Goal: Task Accomplishment & Management: Use online tool/utility

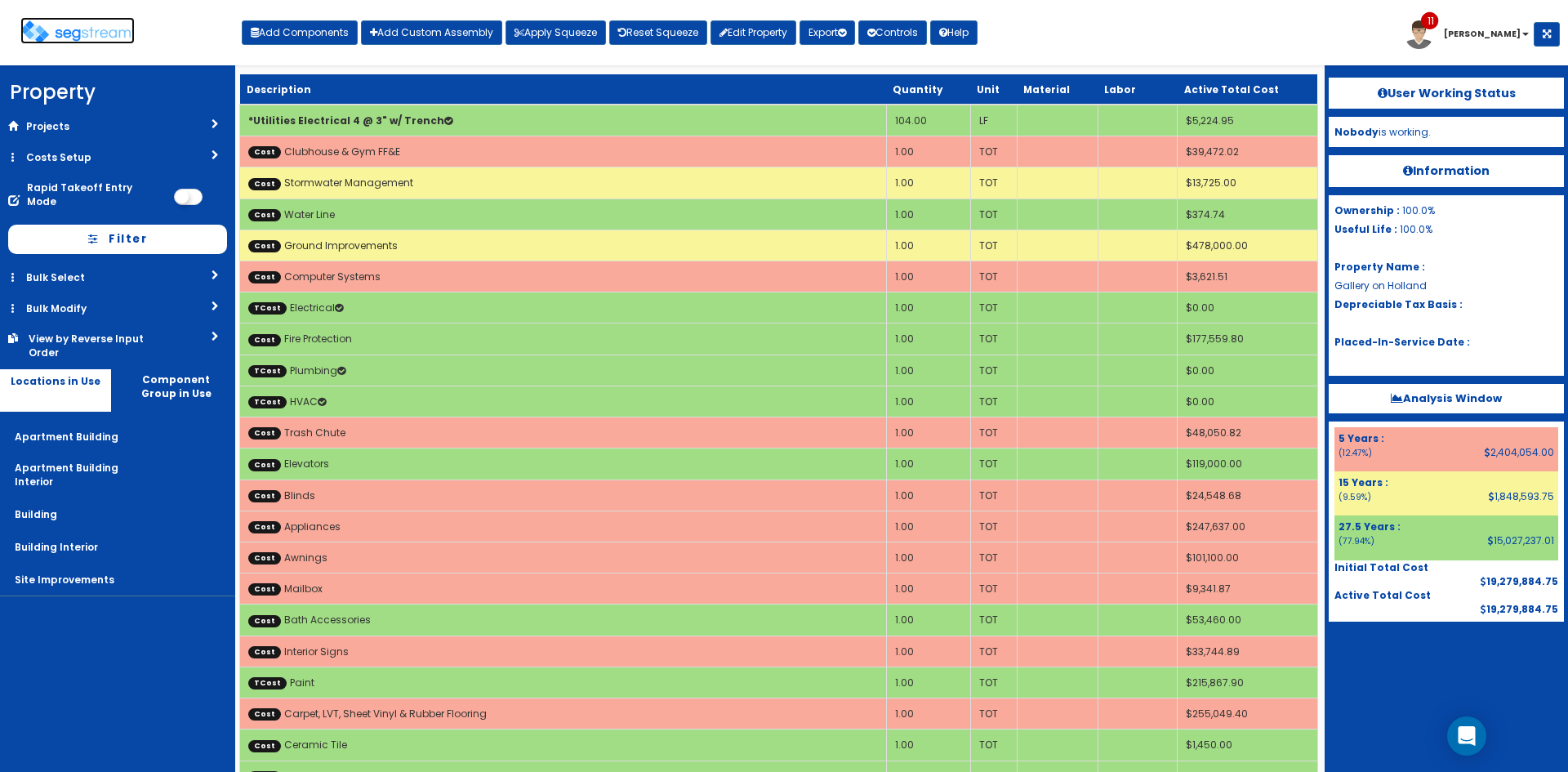
click at [52, 36] on img at bounding box center [78, 32] width 115 height 24
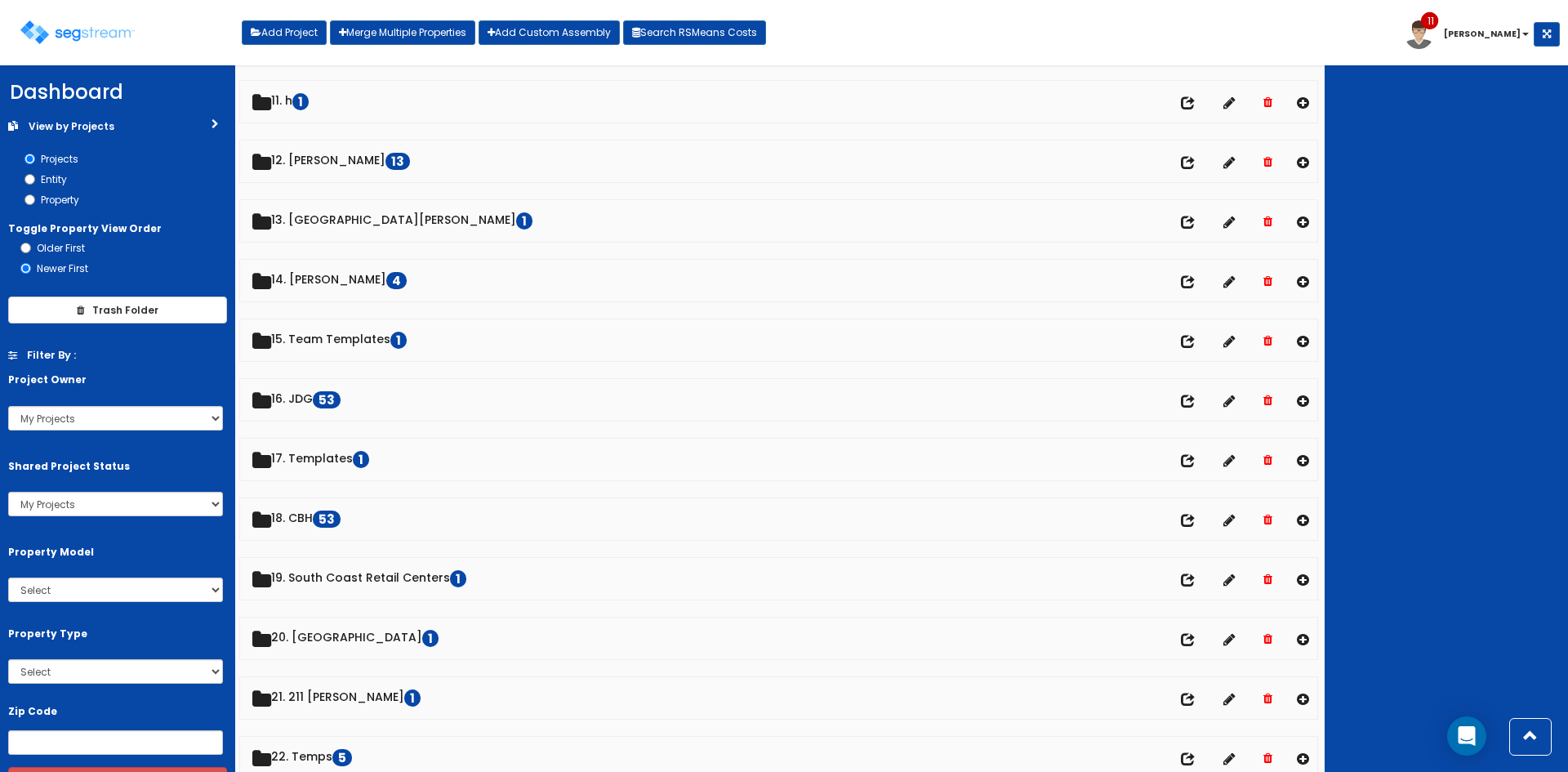
scroll to position [654, 0]
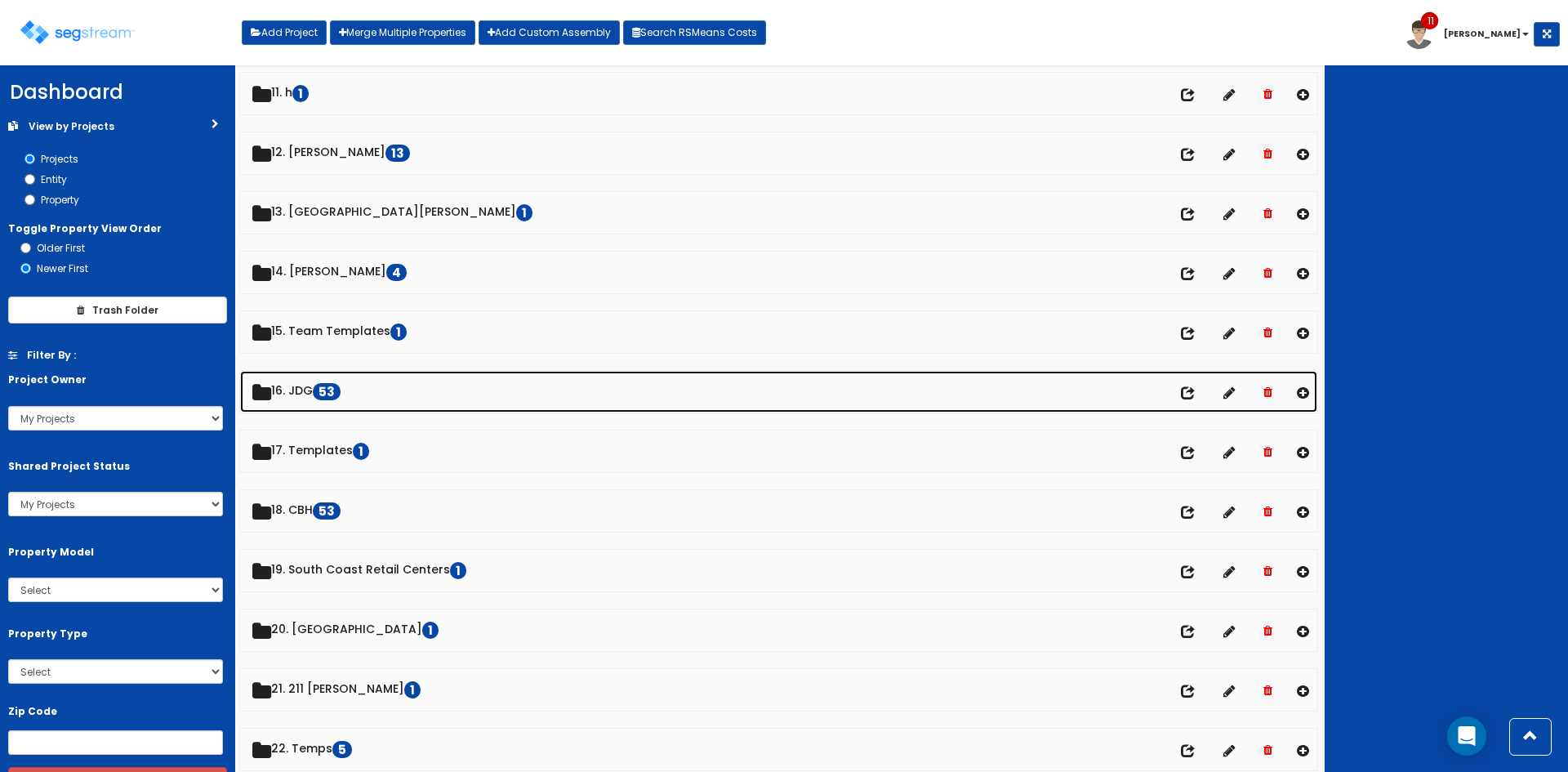
click at [315, 395] on link "16. JDG 53 No of entities" at bounding box center [778, 391] width 1077 height 41
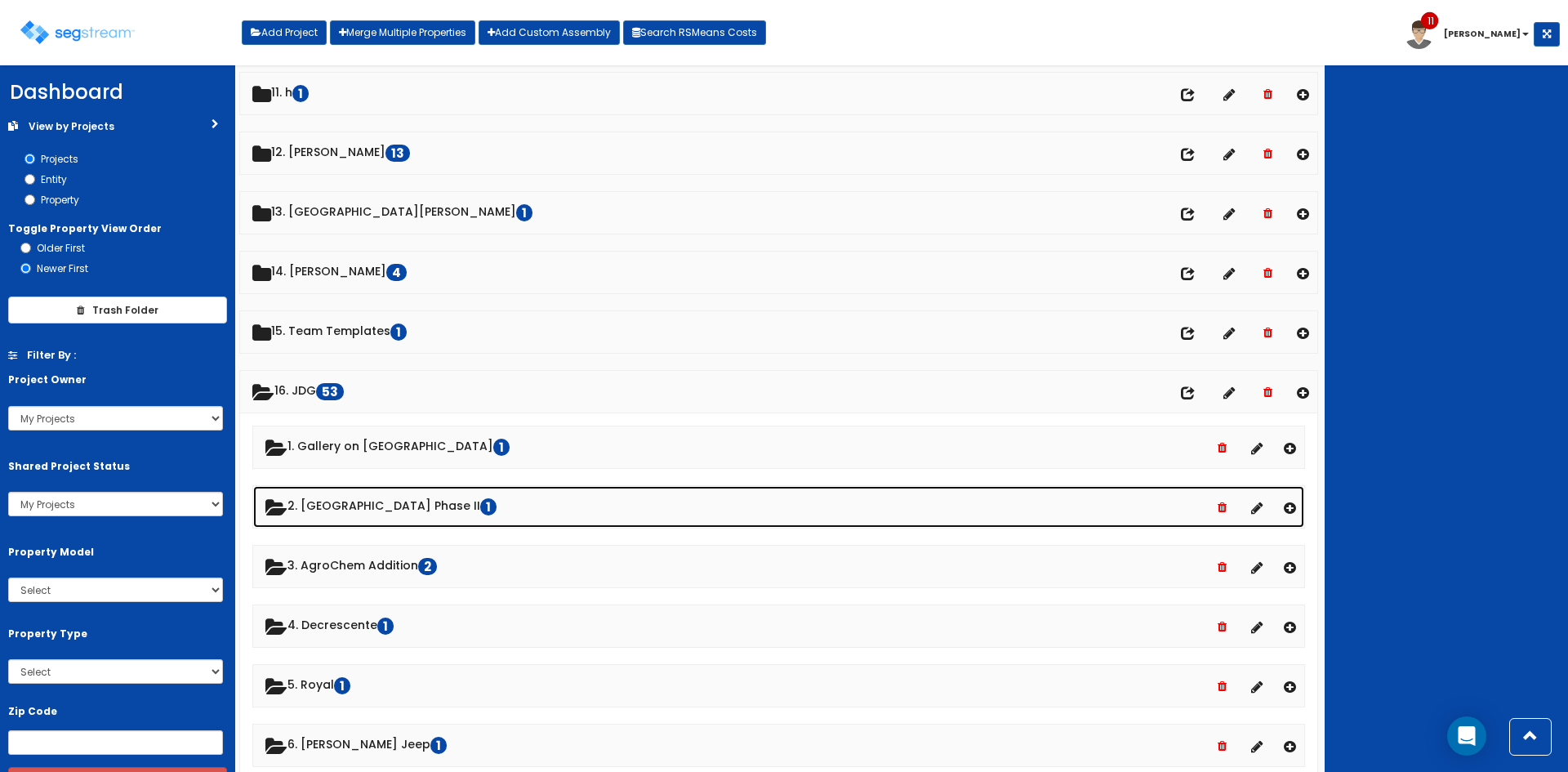
click at [401, 507] on link "2. Lexington Hills Phase II 1" at bounding box center [778, 506] width 1051 height 41
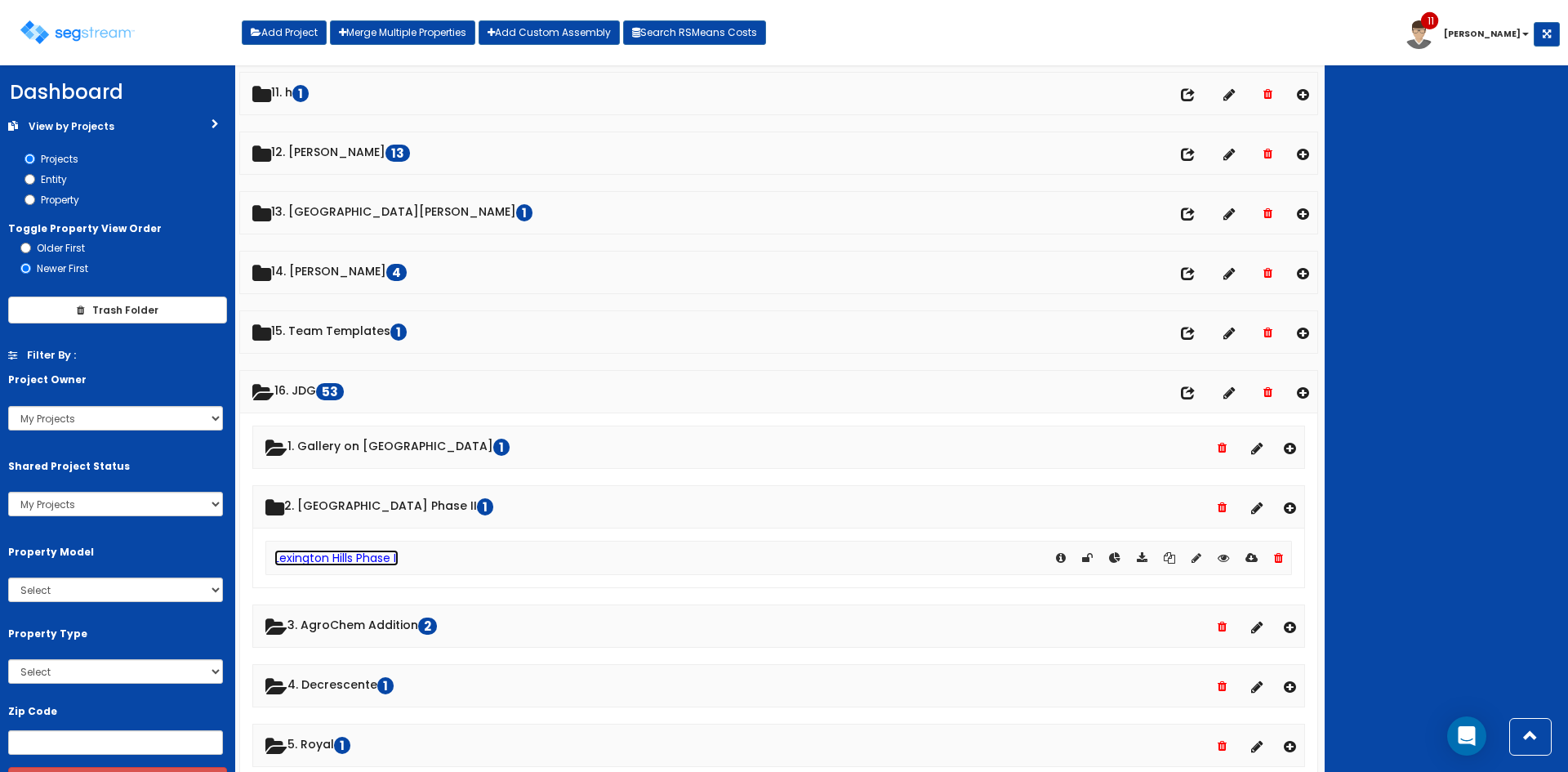
click at [393, 560] on link "Lexington Hills Phase II" at bounding box center [336, 558] width 124 height 17
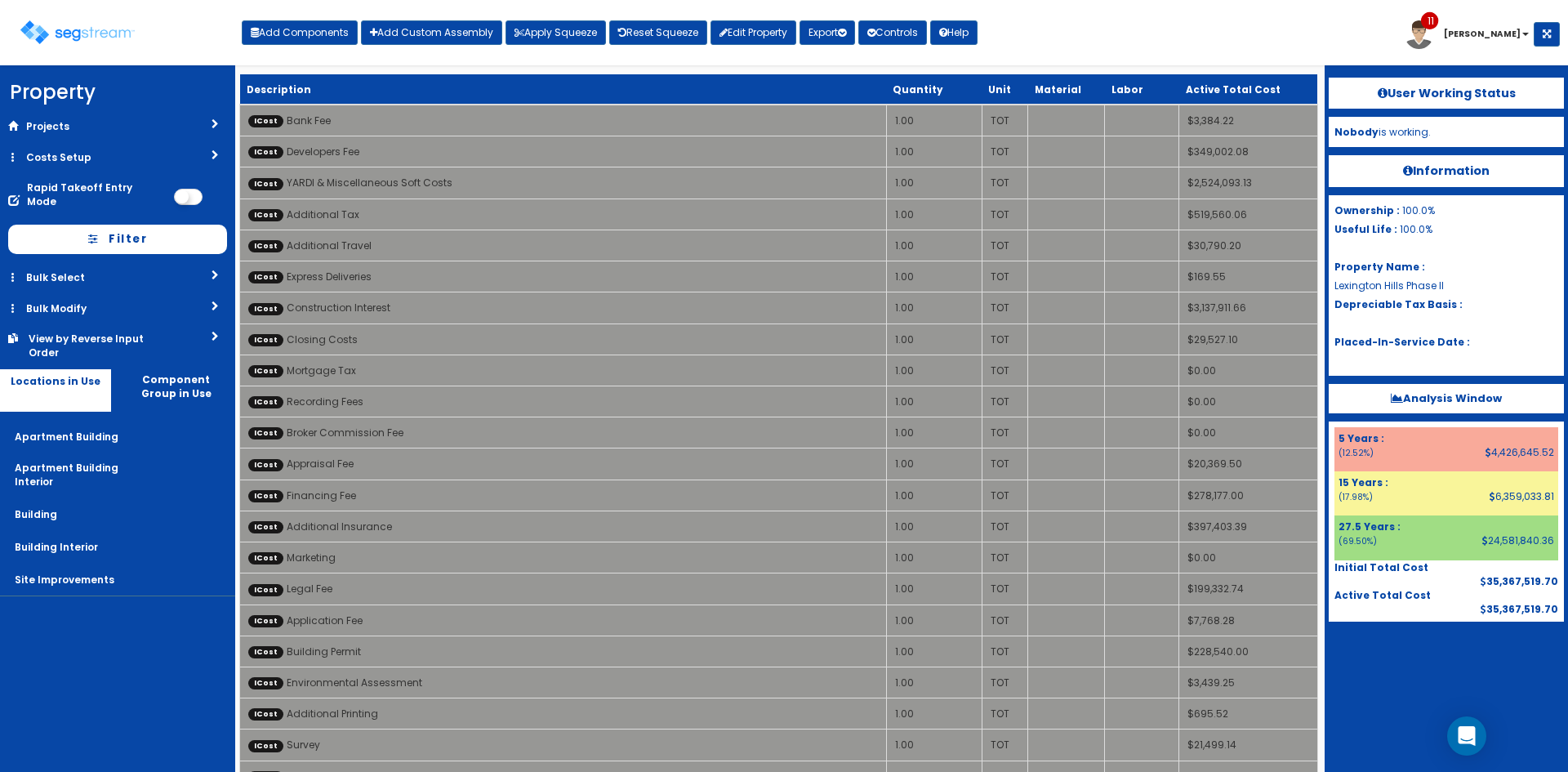
click at [1182, 57] on div "Toggle navigation Add Components Add Custom Assembly Apply Squeeze Reset Squeez…" at bounding box center [784, 39] width 1552 height 53
drag, startPoint x: 1170, startPoint y: 39, endPoint x: 1142, endPoint y: 46, distance: 28.9
click at [1170, 37] on div "Toggle navigation Add Components Add Custom Assembly Apply Squeeze Reset Squeez…" at bounding box center [784, 39] width 1552 height 53
click at [1136, 49] on div "Toggle navigation Add Components Add Custom Assembly Apply Squeeze Reset Squeez…" at bounding box center [784, 39] width 1552 height 53
click at [1218, 39] on div "Toggle navigation Add Components Add Custom Assembly Apply Squeeze Reset Squeez…" at bounding box center [784, 39] width 1552 height 53
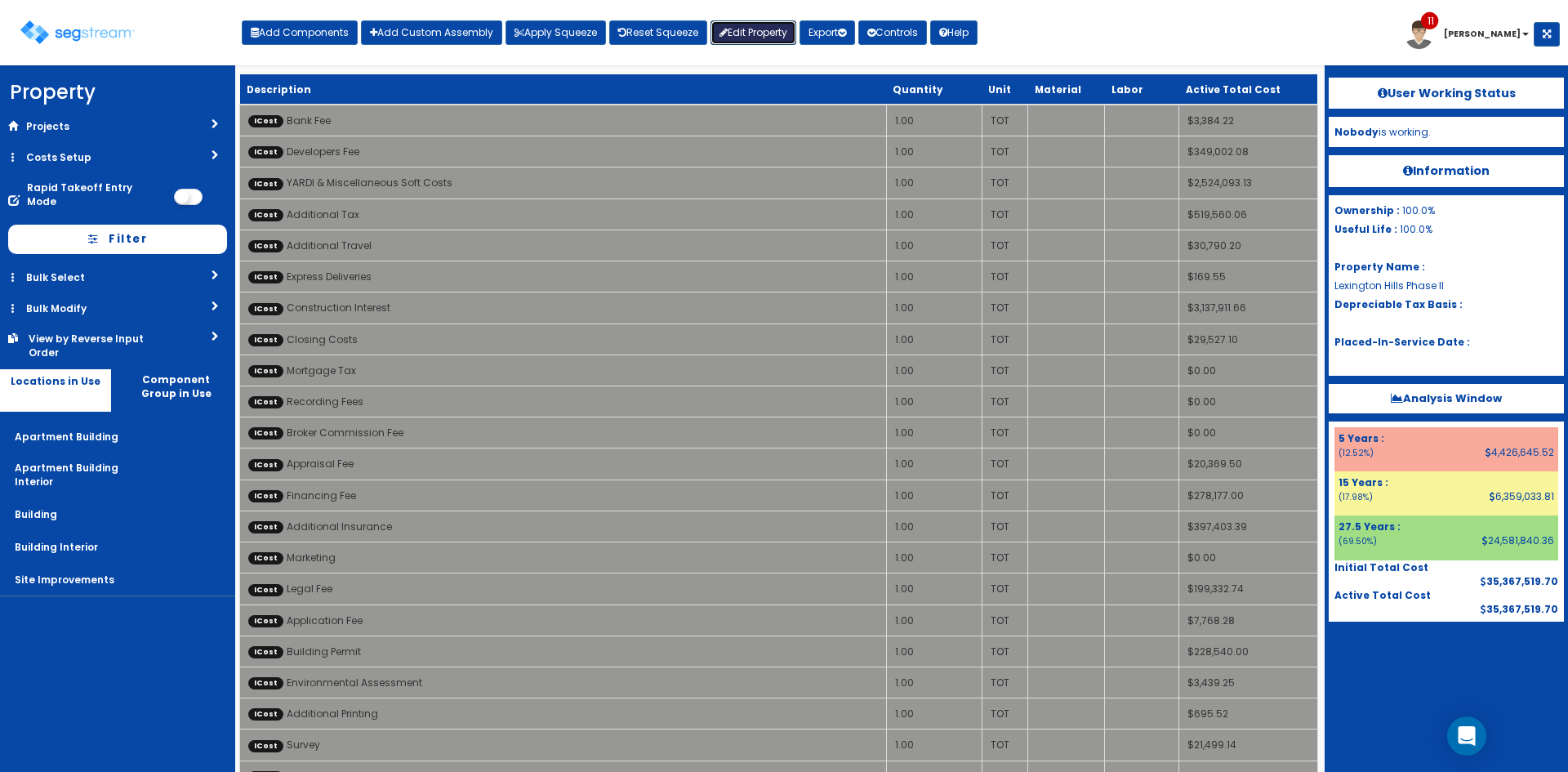
click at [756, 35] on link "Edit Property" at bounding box center [753, 33] width 86 height 25
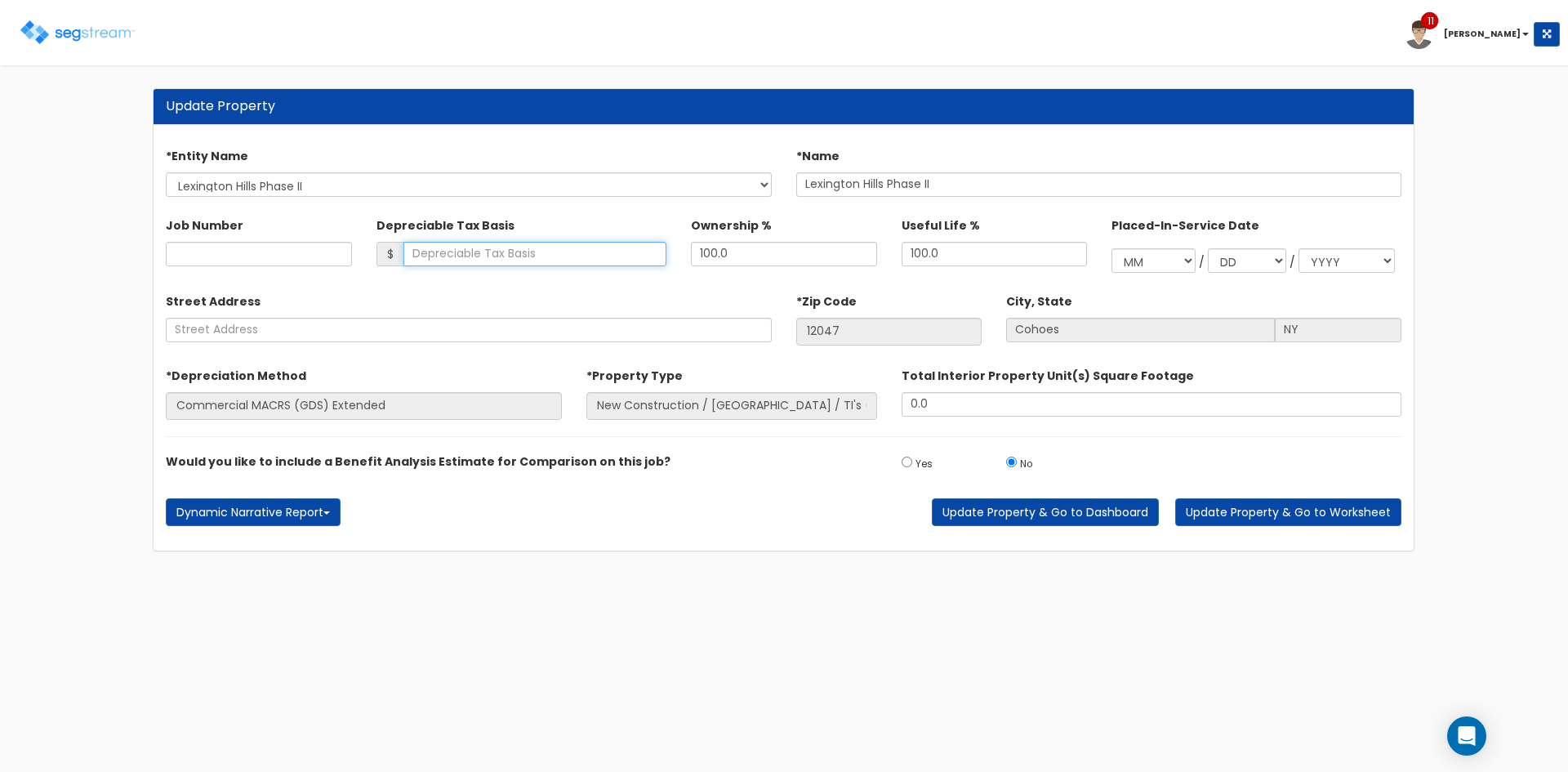
click at [514, 247] on input "Depreciable Tax Basis" at bounding box center [535, 254] width 264 height 25
type input "35,367,519.70"
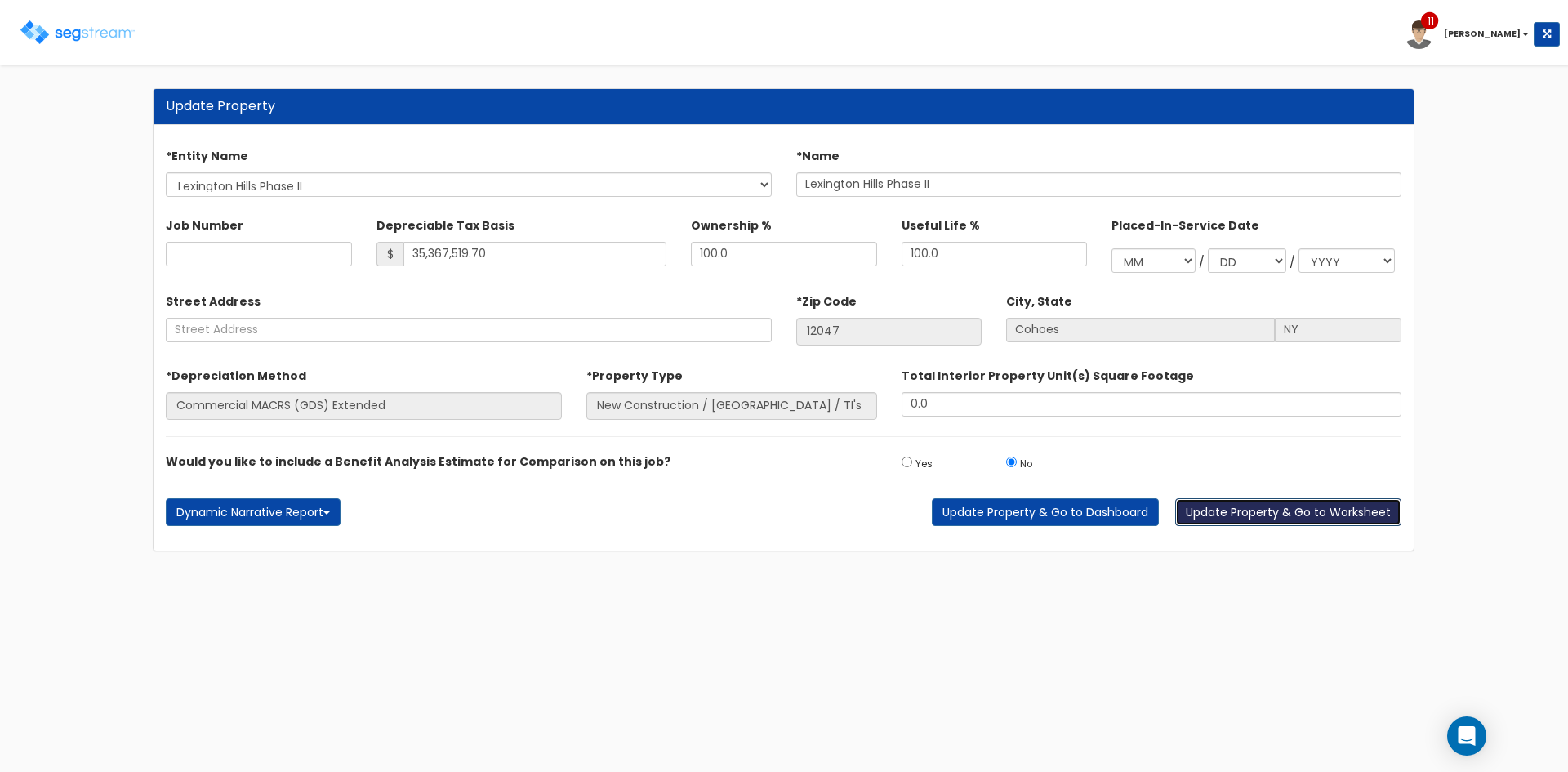
click at [1303, 516] on button "Update Property & Go to Worksheet" at bounding box center [1288, 512] width 226 height 27
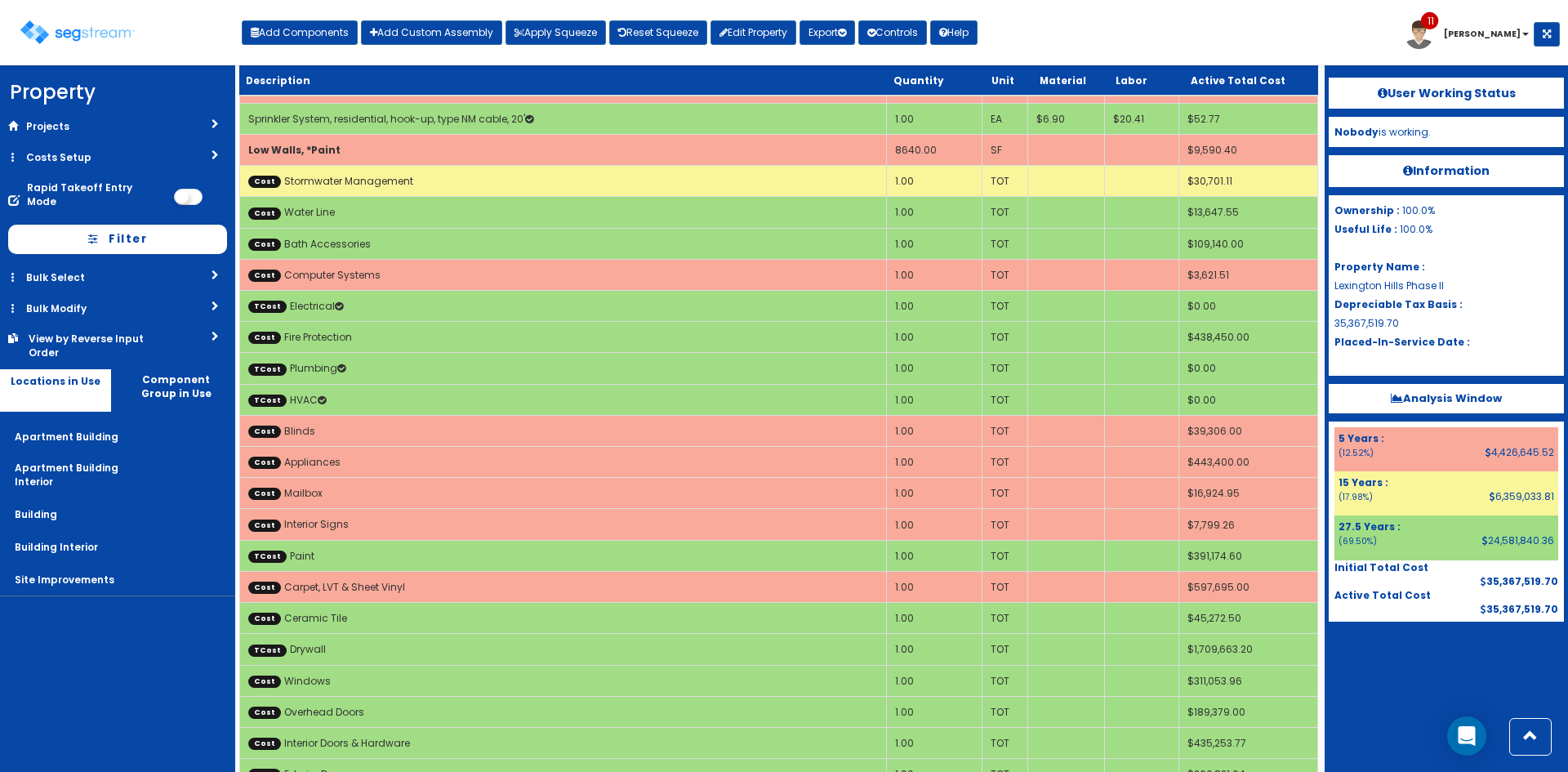
scroll to position [2177, 0]
click at [837, 28] on button "Export" at bounding box center [827, 33] width 56 height 25
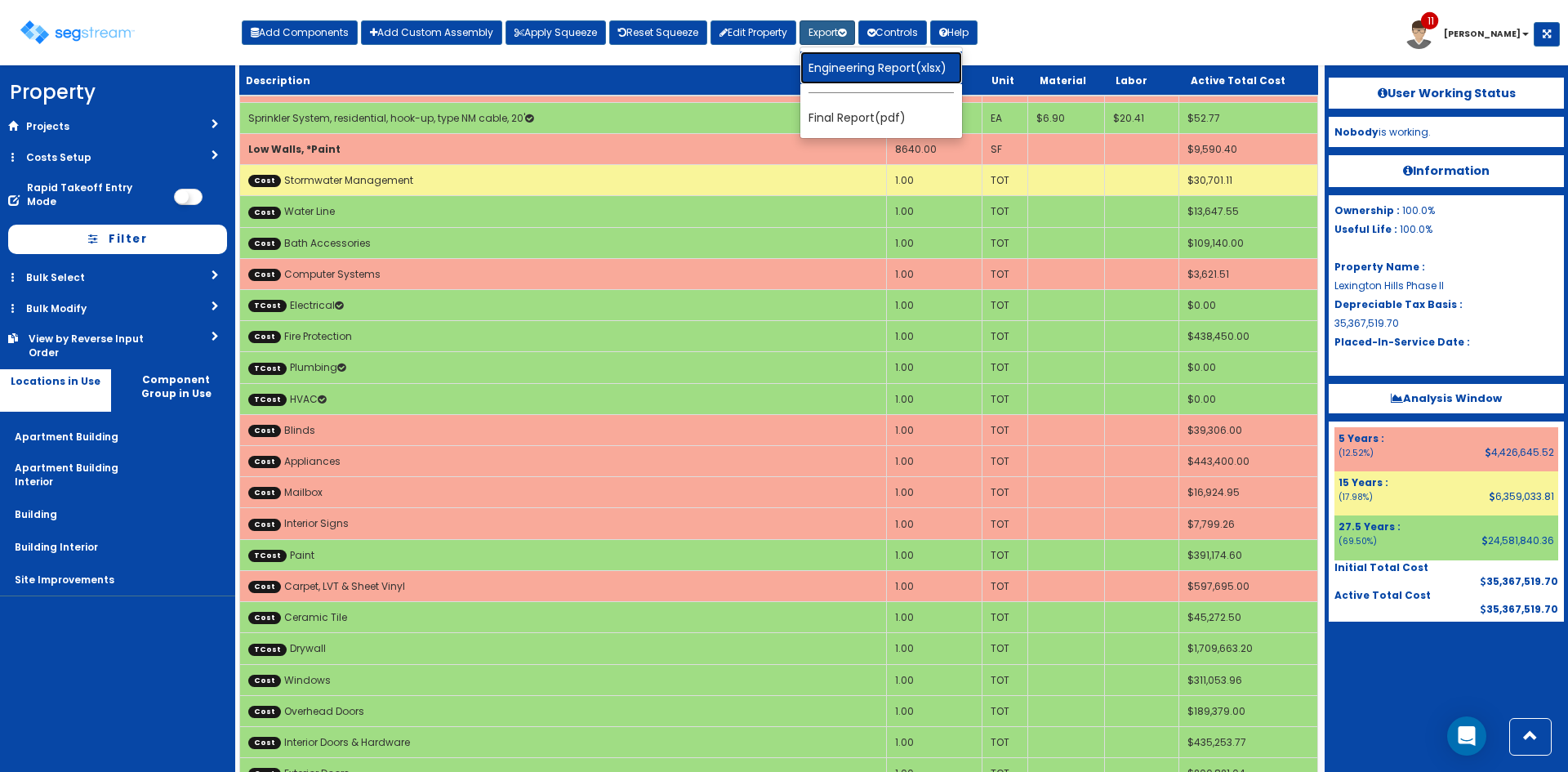
click at [869, 71] on link "Engineering Report(xlsx)" at bounding box center [881, 67] width 161 height 33
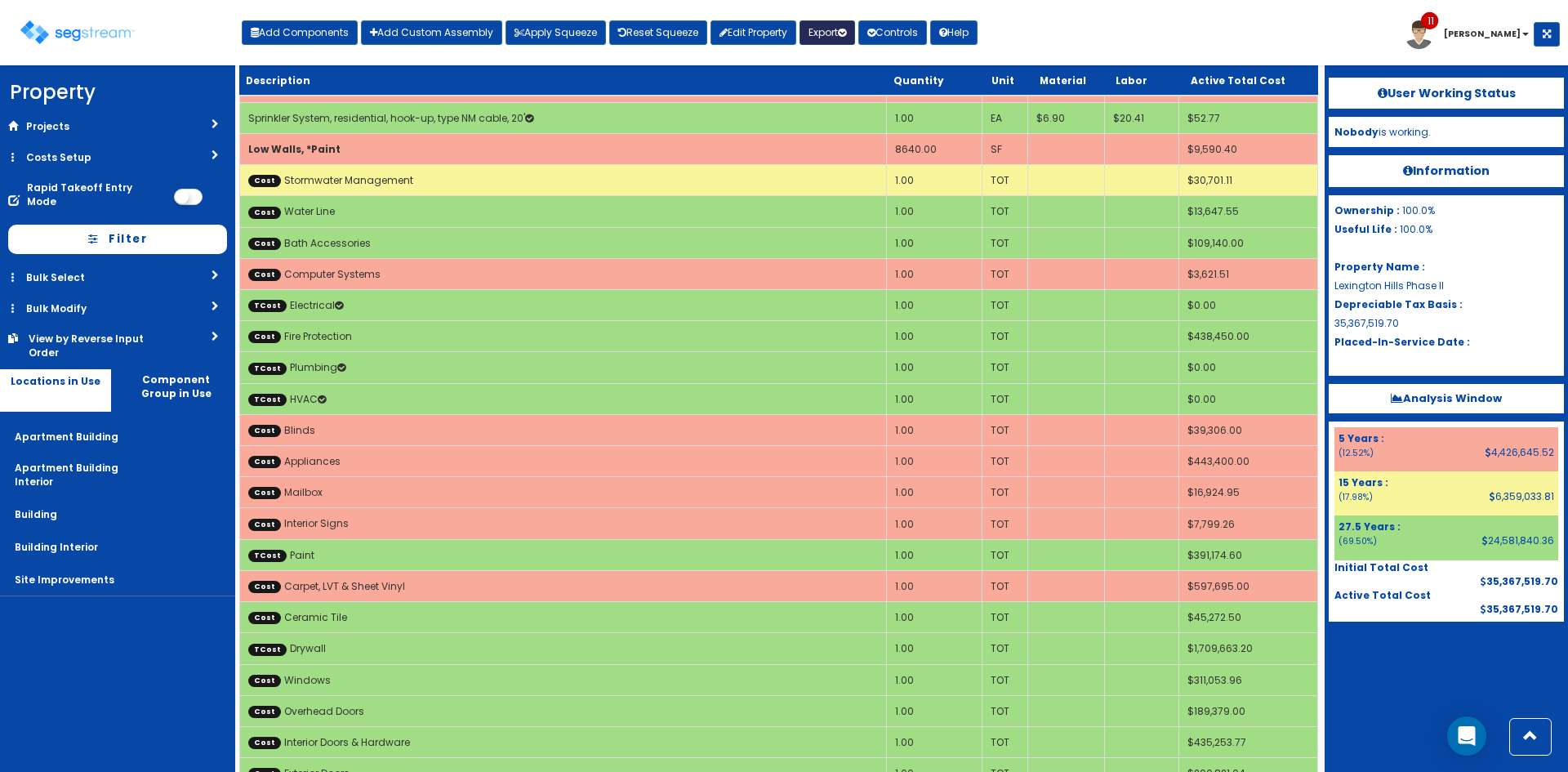
click at [838, 30] on button "Export" at bounding box center [827, 33] width 56 height 25
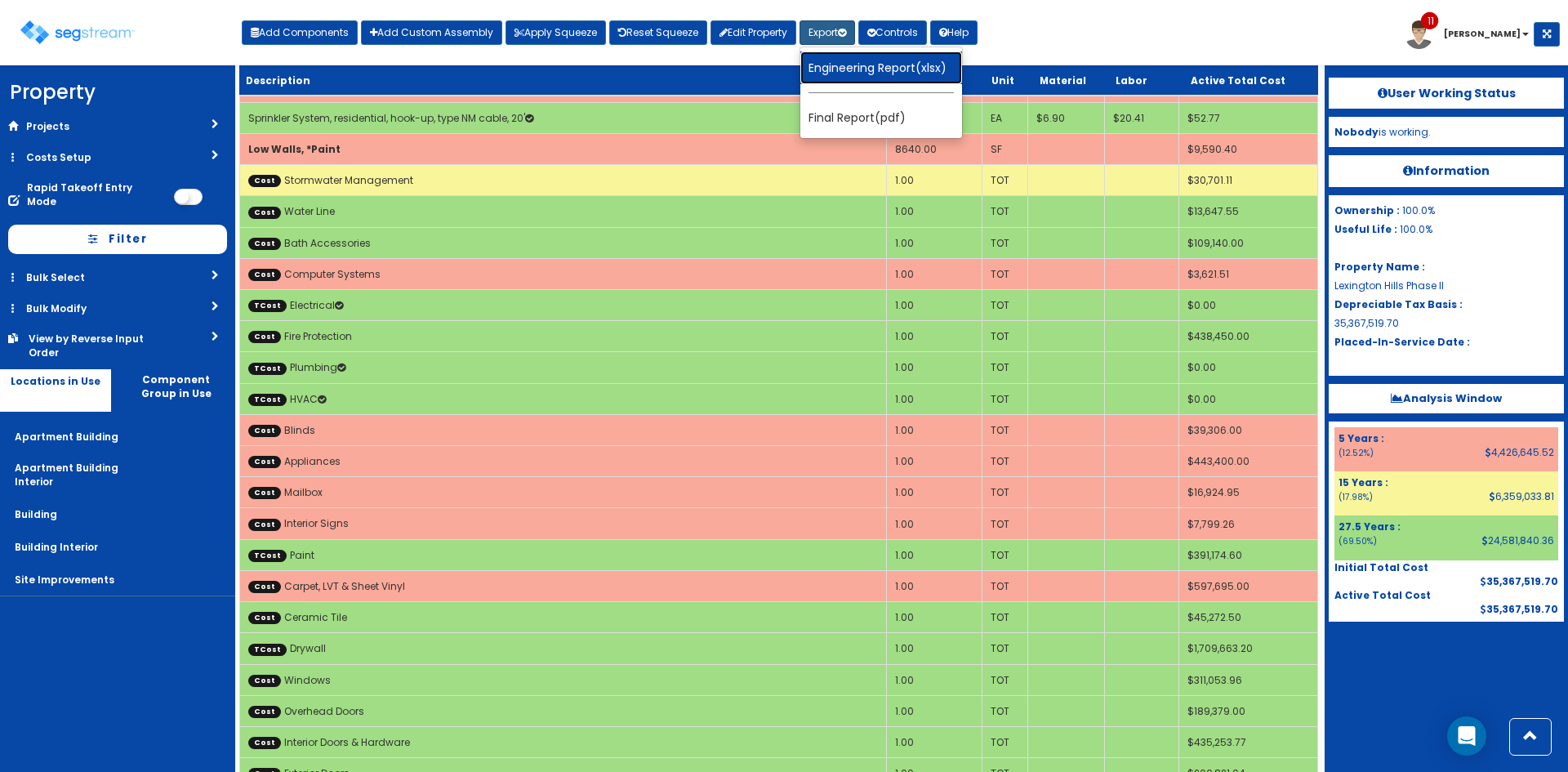
click at [847, 61] on link "Engineering Report(xlsx)" at bounding box center [881, 67] width 161 height 33
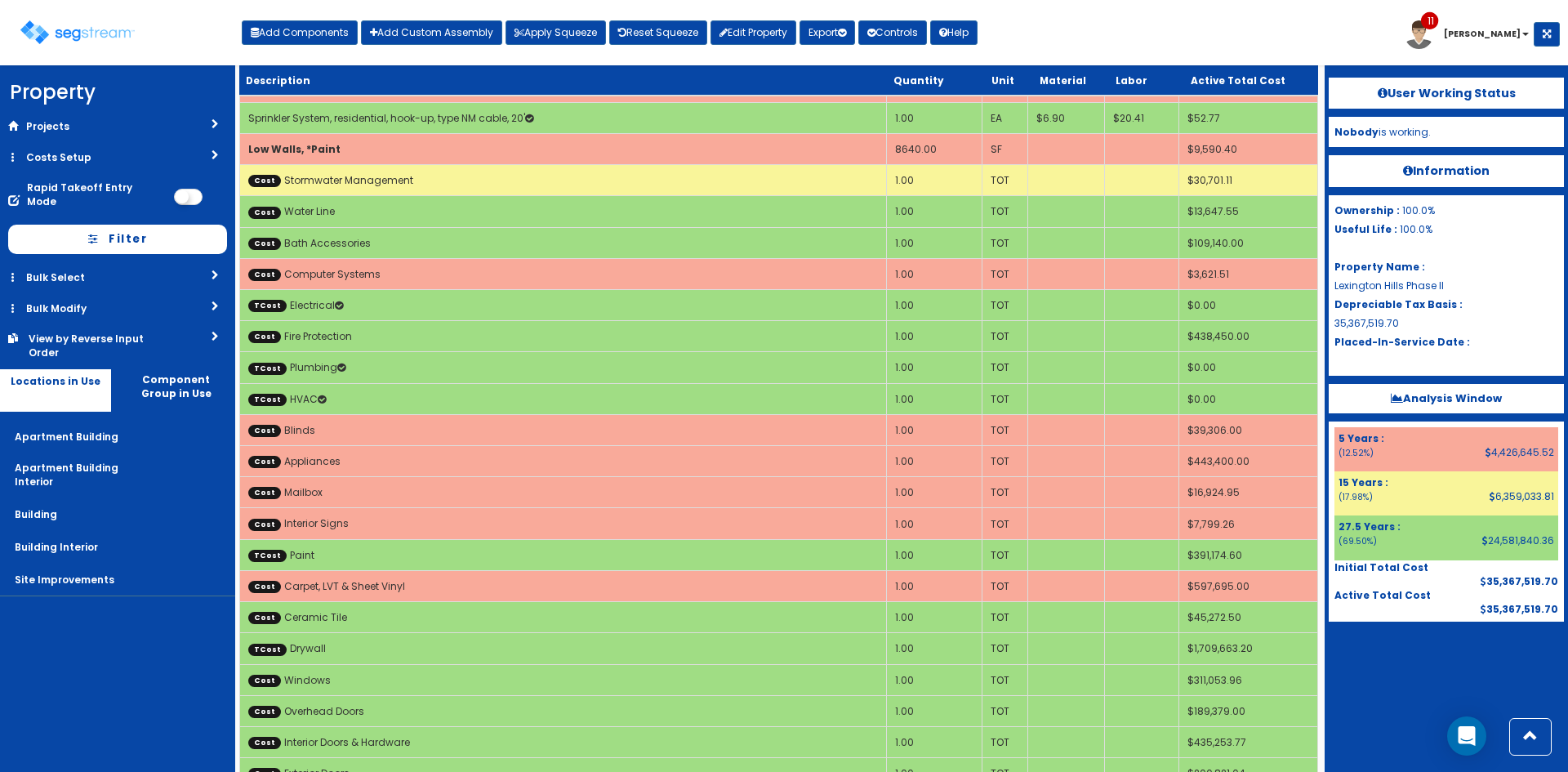
click at [1287, 46] on div "Toggle navigation Add Components Add Custom Assembly Apply Squeeze Reset Squeez…" at bounding box center [784, 39] width 1552 height 53
